Goal: Check status: Check status

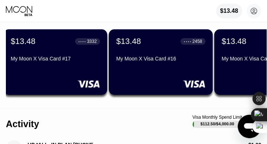
scroll to position [0, 321]
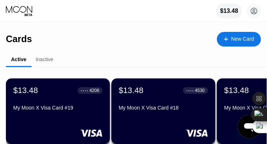
click at [78, 54] on div "Active Inactive $13.48 ● ● ● ● 4206 My Moon X Visa Card #19 $13.48 ● ● ● ● 4530…" at bounding box center [136, 105] width 260 height 104
click at [78, 54] on div "Active Inactive" at bounding box center [136, 60] width 260 height 14
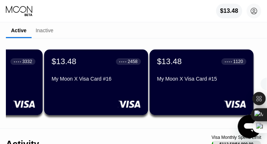
scroll to position [0, 321]
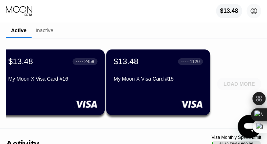
click at [235, 85] on div "LOAD MORE" at bounding box center [239, 84] width 32 height 7
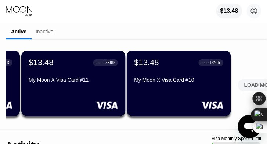
scroll to position [29, 0]
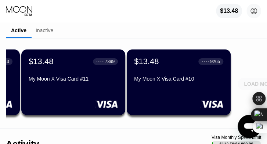
click at [249, 88] on div "LOAD MORE" at bounding box center [259, 84] width 44 height 12
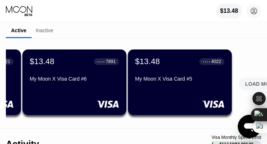
scroll to position [0, 1373]
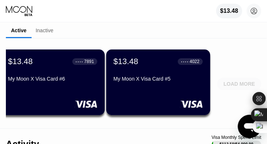
click at [238, 89] on div "LOAD MORE" at bounding box center [239, 84] width 44 height 12
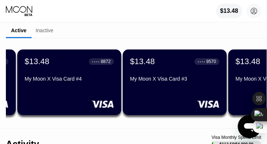
scroll to position [0, 1570]
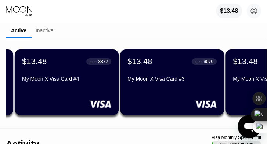
click at [65, 89] on div "$13.48 ● ● ● ● 8872 My Moon X Visa Card #4" at bounding box center [67, 82] width 104 height 66
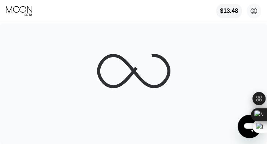
click at [98, 76] on icon at bounding box center [133, 70] width 70 height 31
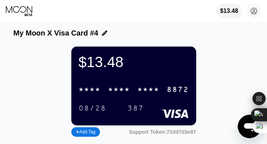
scroll to position [5, 0]
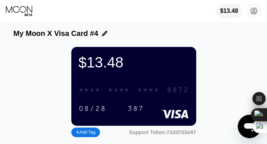
click at [95, 95] on div "* * * *" at bounding box center [89, 90] width 22 height 8
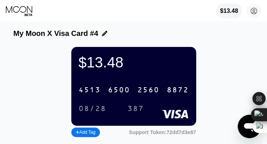
click at [84, 92] on div "4513" at bounding box center [89, 90] width 22 height 8
click at [83, 113] on div "08/28" at bounding box center [91, 109] width 27 height 8
